Goal: Check status: Check status

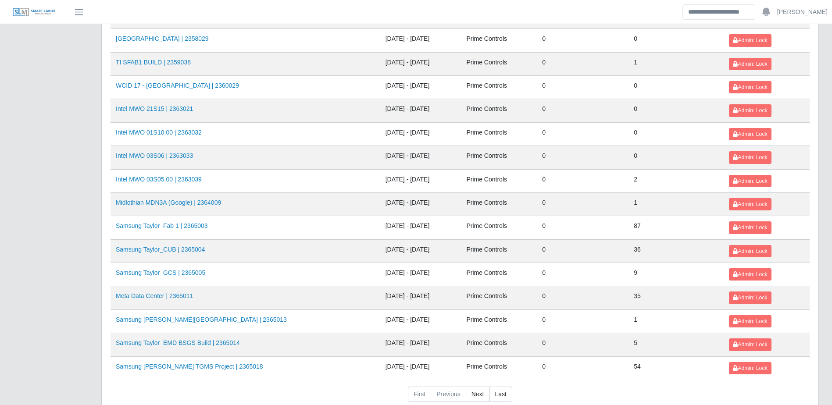
scroll to position [940, 0]
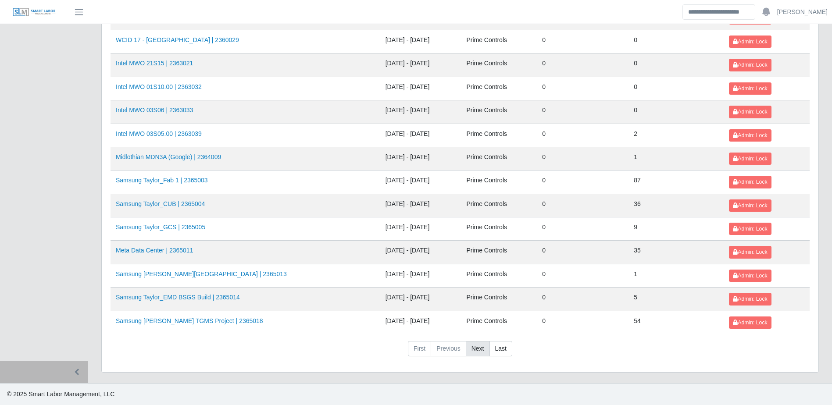
click at [477, 346] on link "Next" at bounding box center [478, 349] width 24 height 16
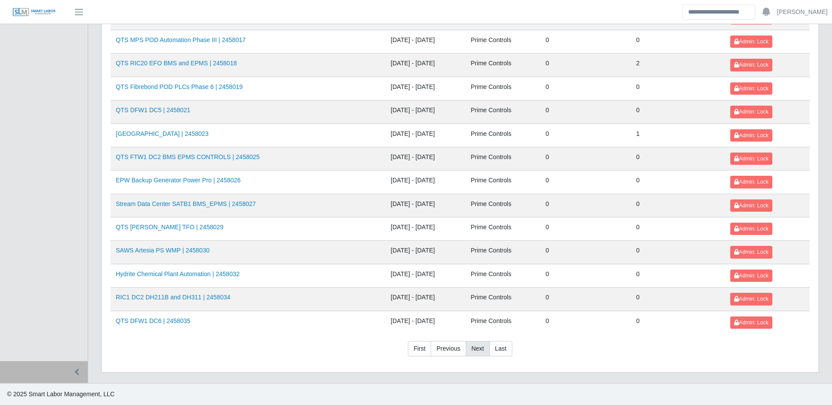
click at [478, 346] on link "Next" at bounding box center [478, 349] width 24 height 16
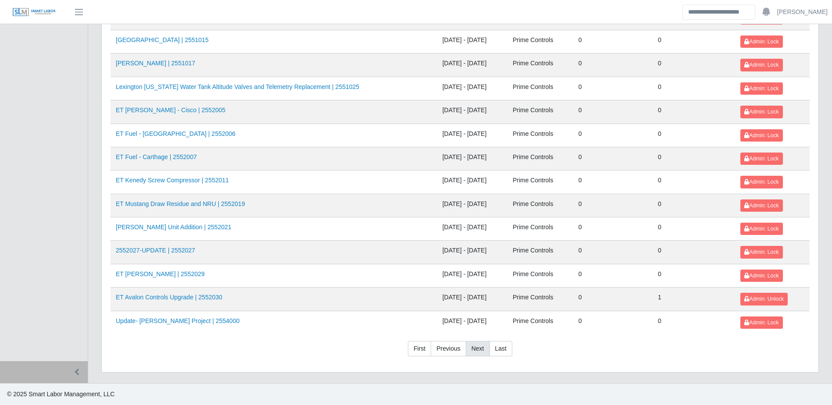
click at [477, 345] on link "Next" at bounding box center [478, 349] width 24 height 16
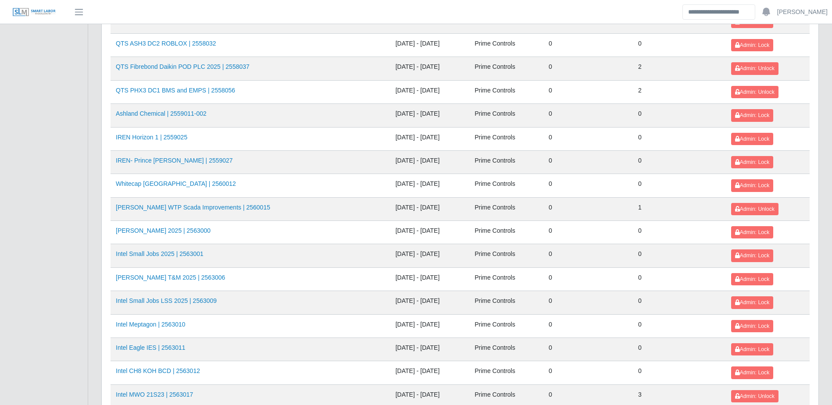
scroll to position [387, 0]
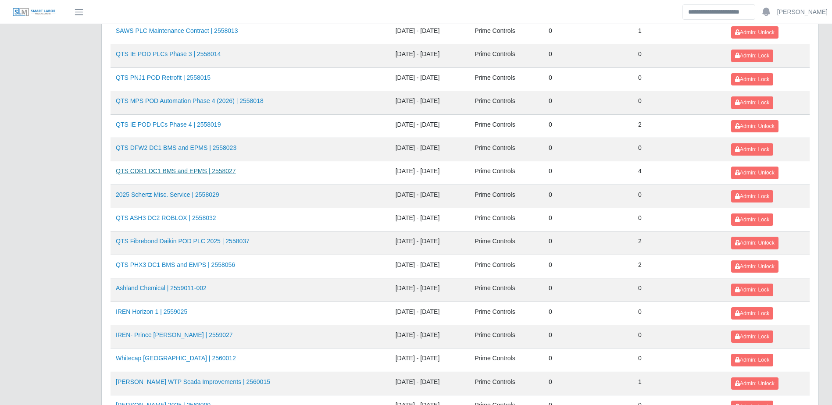
click at [211, 172] on link "QTS CDR1 DC1 BMS and EPMS | 2558027" at bounding box center [176, 171] width 120 height 7
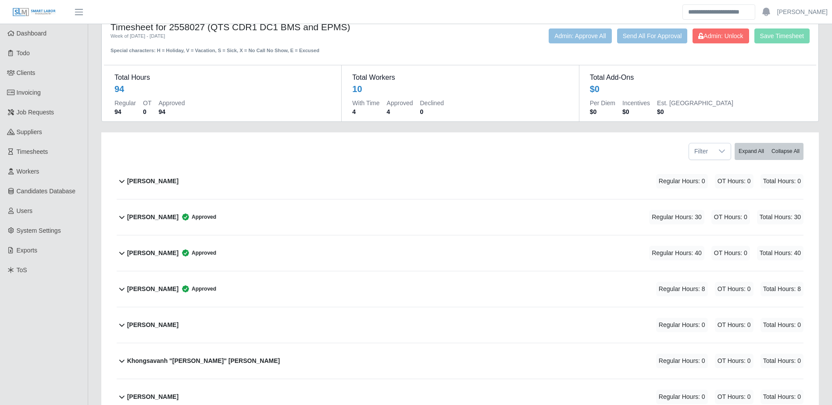
scroll to position [44, 0]
